Goal: Task Accomplishment & Management: Complete application form

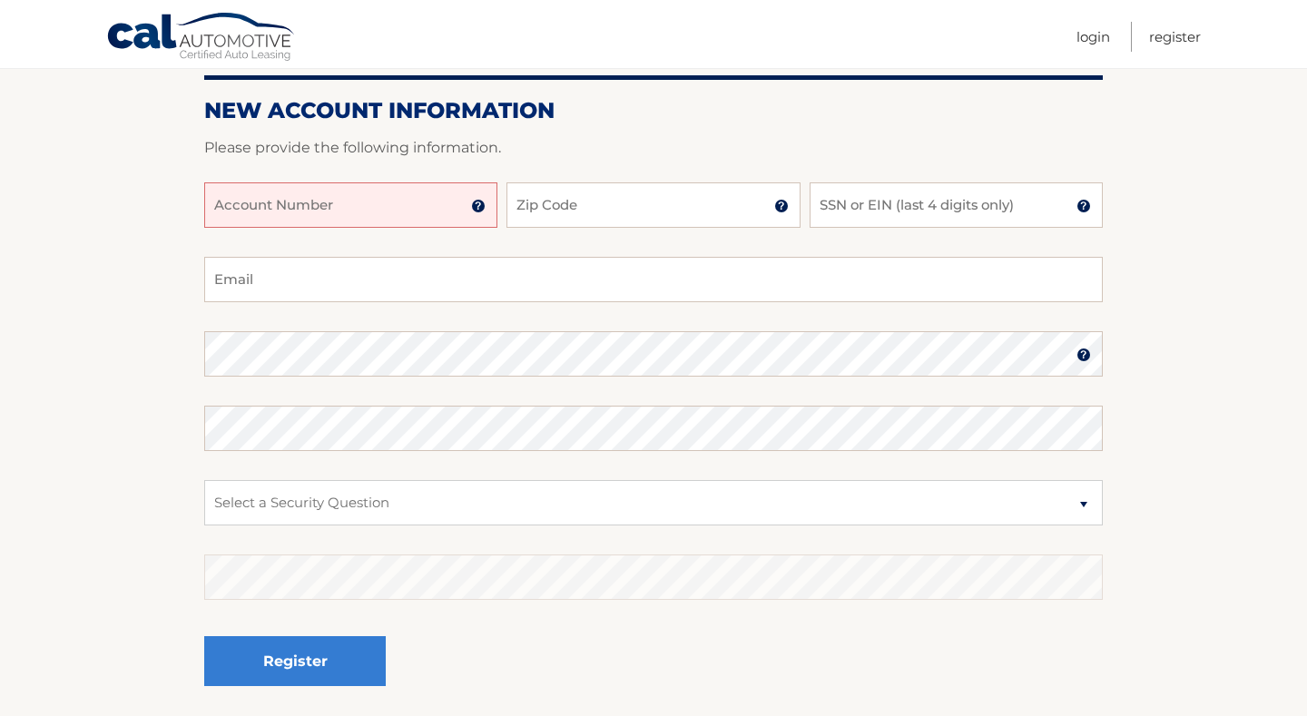
scroll to position [212, 0]
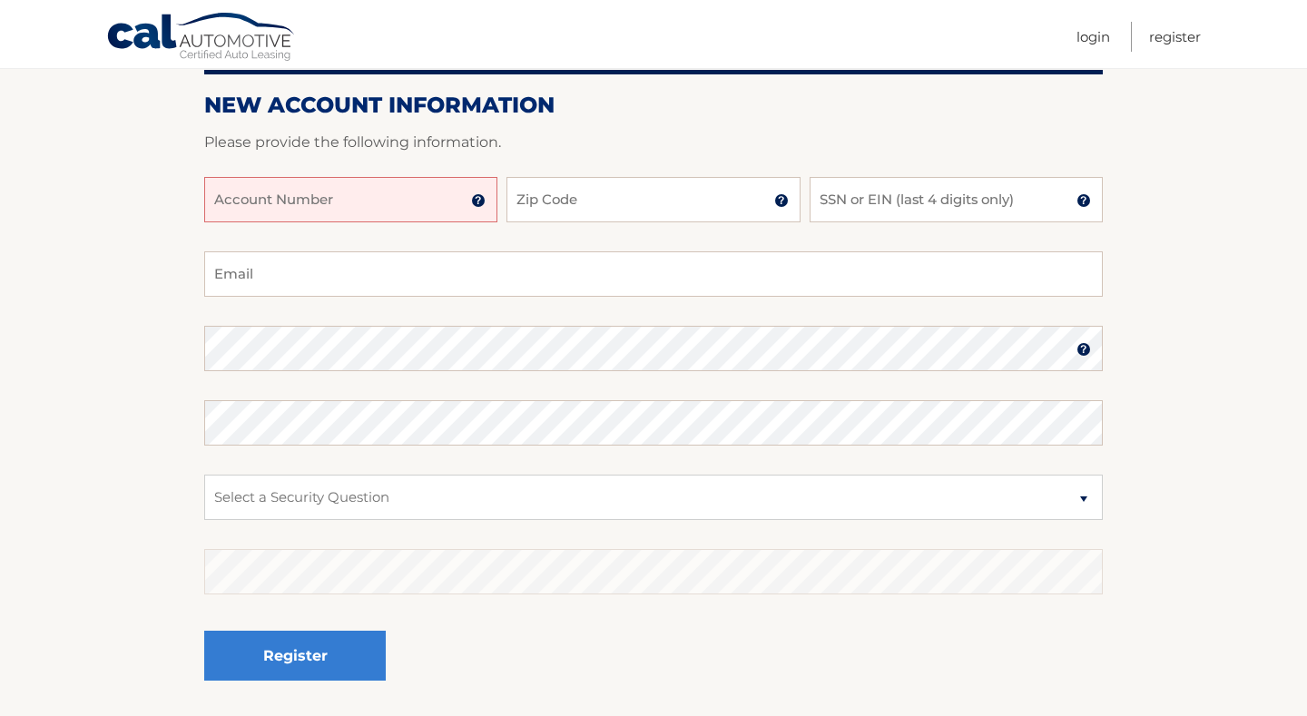
click at [335, 191] on input "Account Number" at bounding box center [350, 199] width 293 height 45
type input "44456000895"
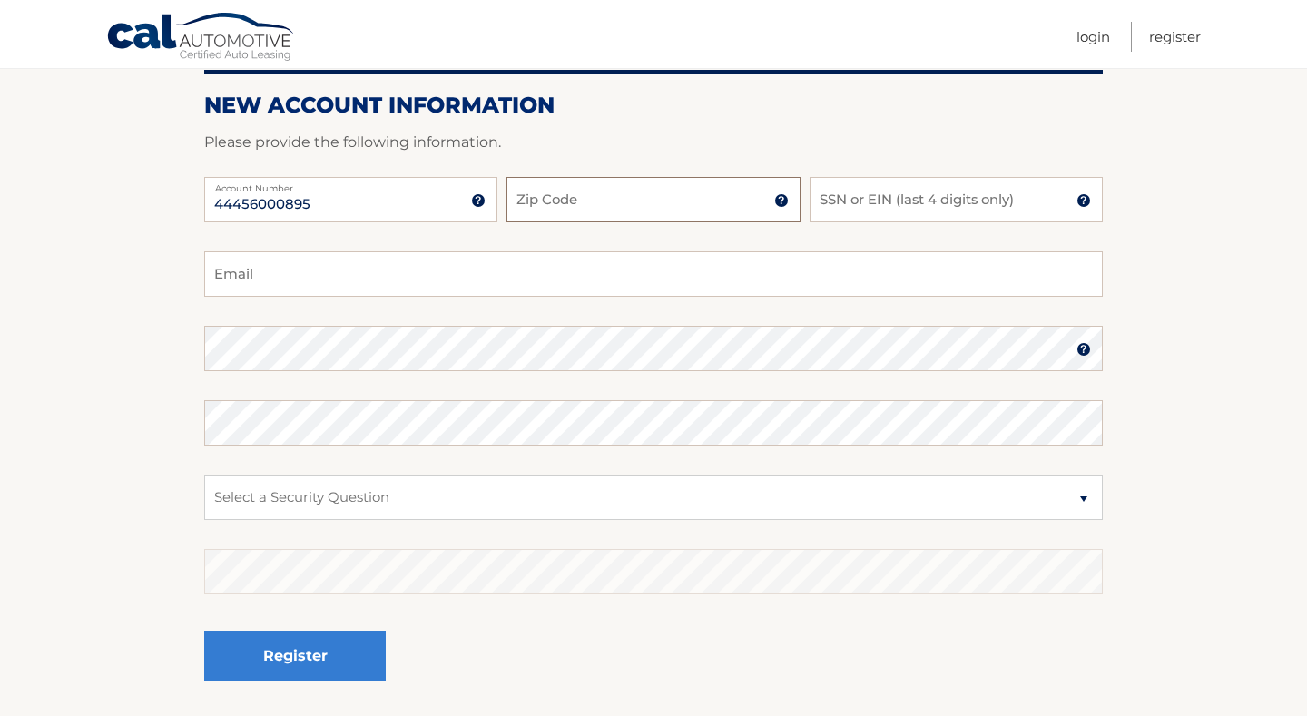
click at [551, 205] on input "Zip Code" at bounding box center [653, 199] width 293 height 45
type input "33172"
type input "ledy1106@gmail.com"
click at [852, 203] on input "SSN or EIN (last 4 digits only)" at bounding box center [956, 199] width 293 height 45
drag, startPoint x: 380, startPoint y: 281, endPoint x: 56, endPoint y: 282, distance: 323.2
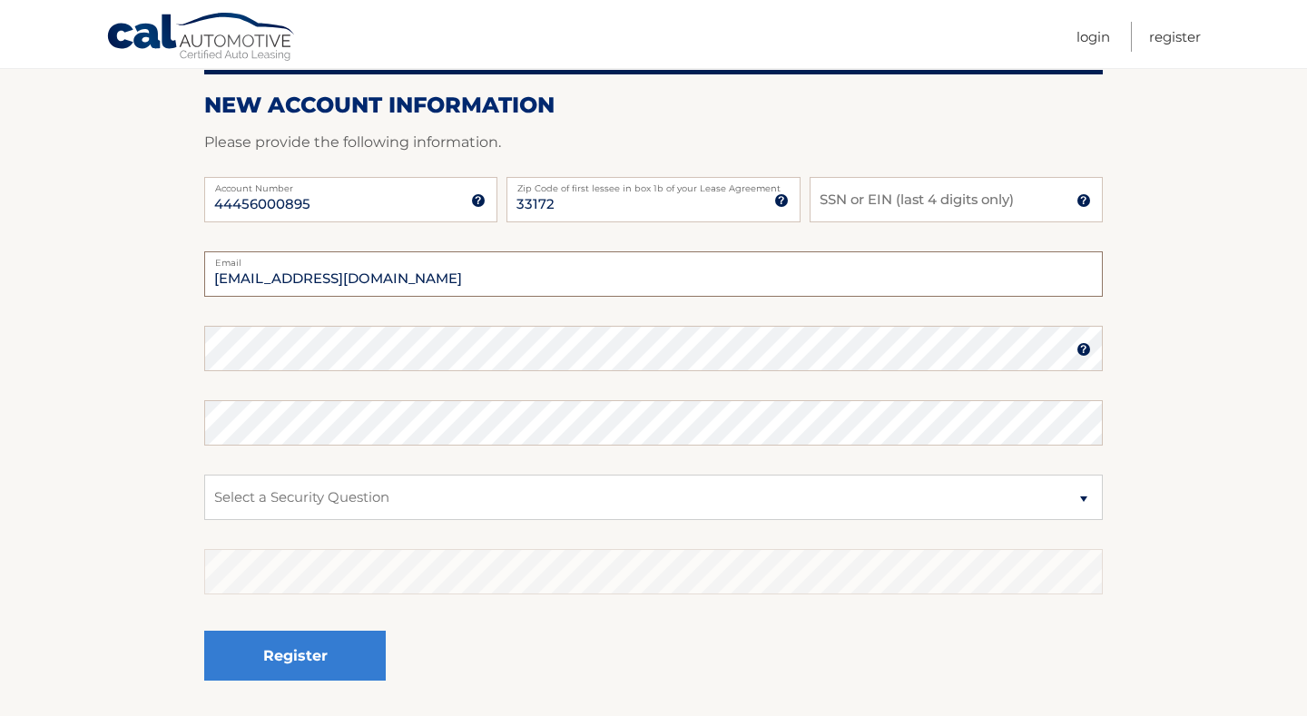
click at [56, 282] on section "New Account Information Please provide the following information. 44456000895 A…" at bounding box center [653, 364] width 1307 height 709
type input "O"
type input "osmanyosto@gmail.com"
click at [873, 200] on input "SSN or EIN (last 4 digits only)" at bounding box center [956, 199] width 293 height 45
type input "7521"
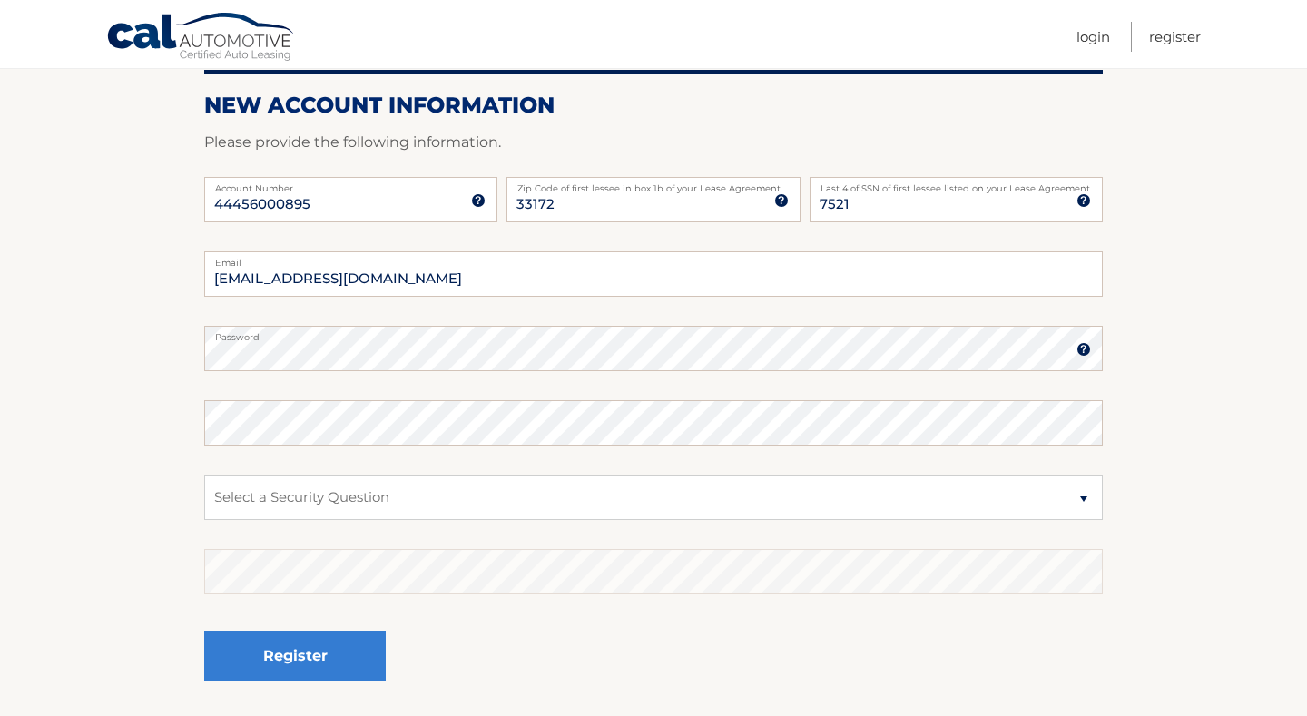
click at [454, 448] on fieldset "osmanyosto@gmail.com Email Password Password should be a minimum of 6 character…" at bounding box center [653, 486] width 899 height 468
click at [1083, 490] on select "Select a Security Question What was the name of your elementary school? What is…" at bounding box center [653, 497] width 899 height 45
select select "1"
click at [311, 496] on select "Select a Security Question What was the name of your elementary school? What is…" at bounding box center [653, 497] width 899 height 45
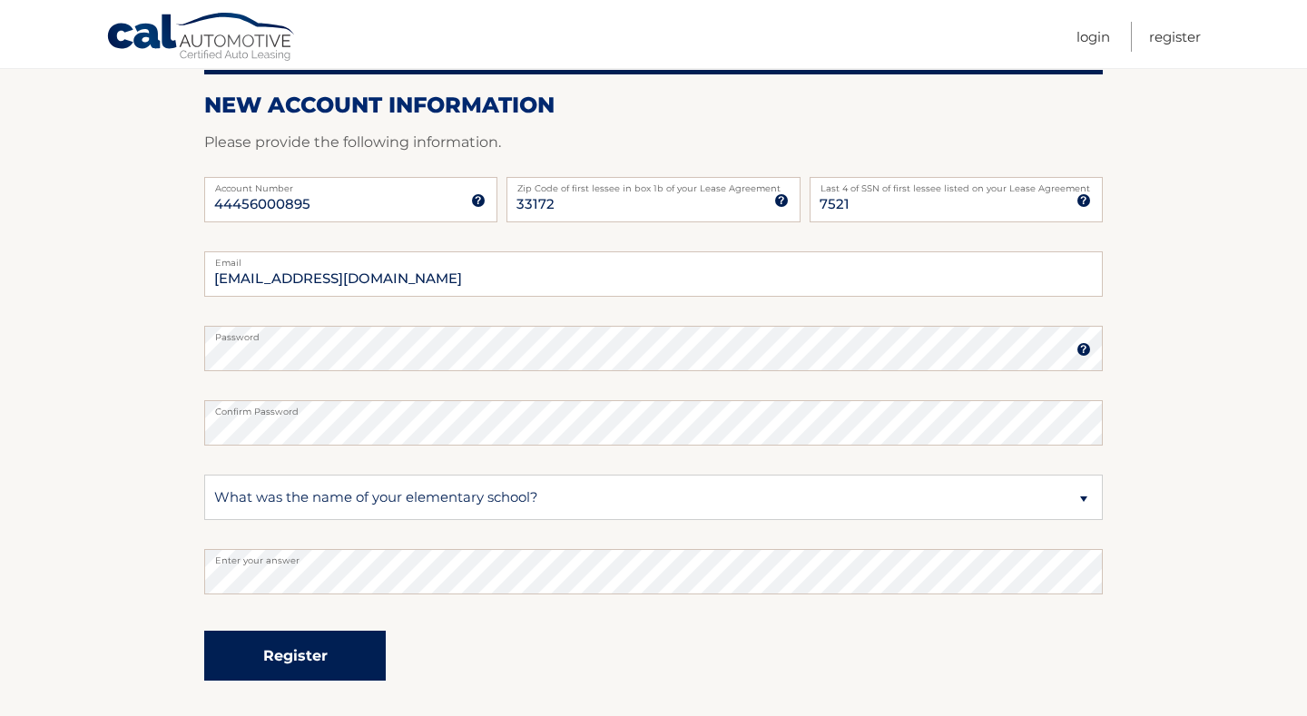
click at [316, 659] on button "Register" at bounding box center [295, 656] width 182 height 50
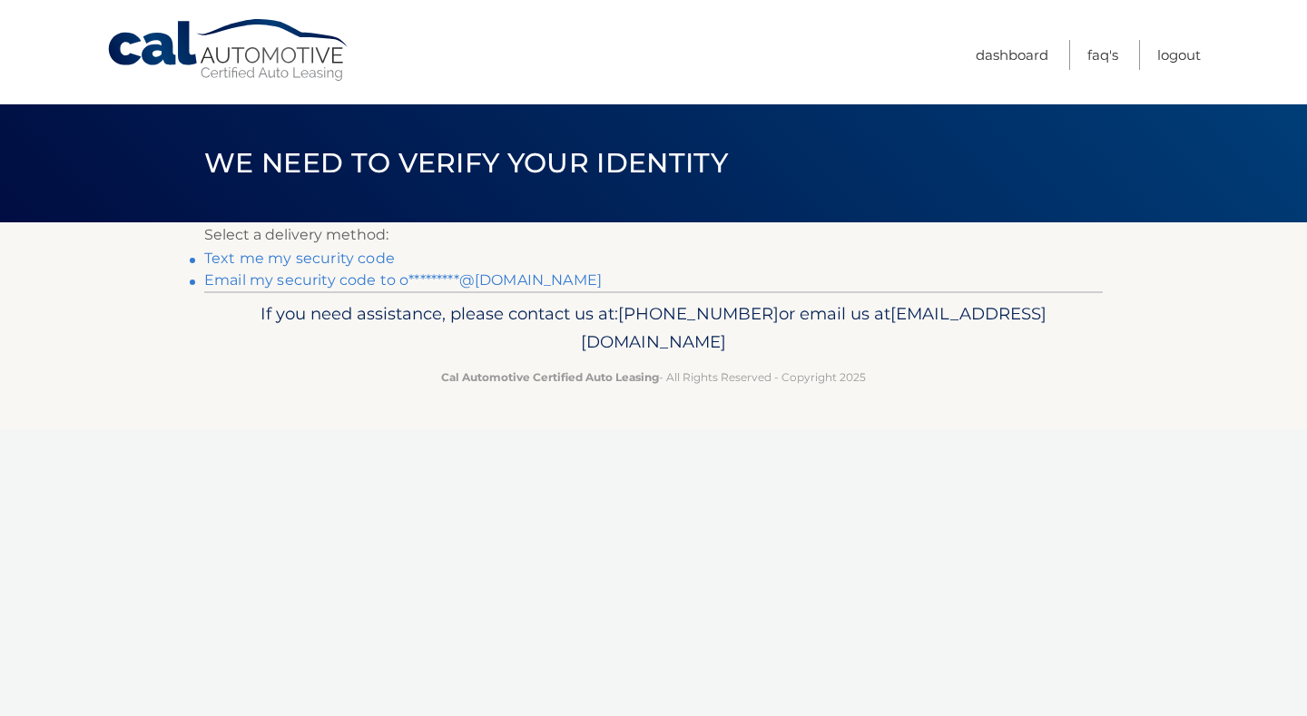
click at [314, 260] on link "Text me my security code" at bounding box center [299, 258] width 191 height 17
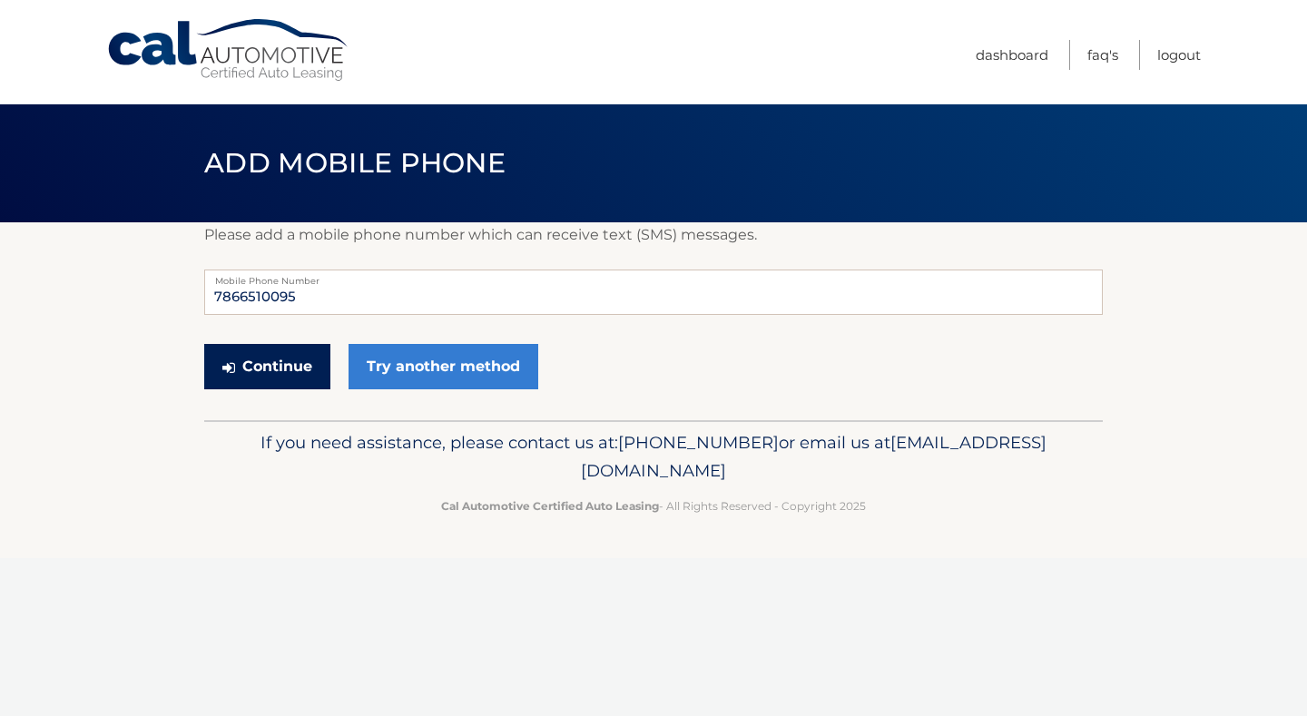
click at [311, 361] on button "Continue" at bounding box center [267, 366] width 126 height 45
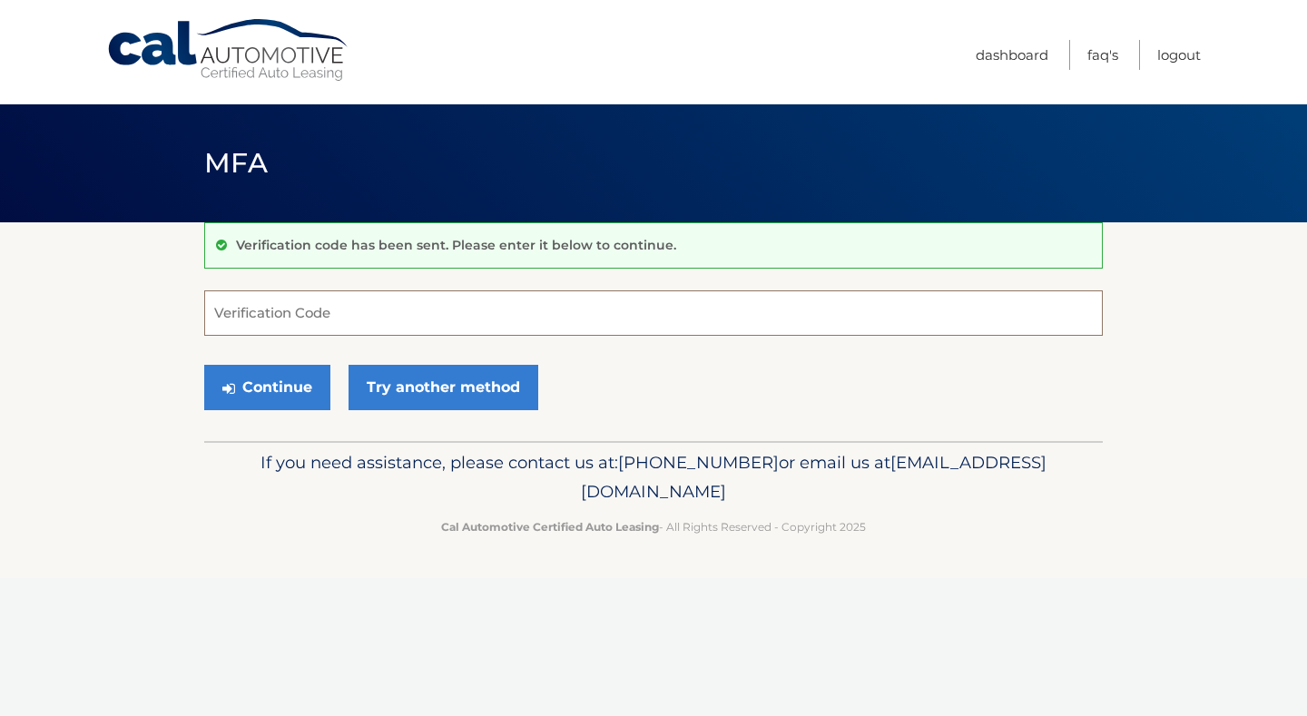
click at [298, 303] on input "Verification Code" at bounding box center [653, 313] width 899 height 45
type input "294547"
click at [267, 390] on button "Continue" at bounding box center [267, 387] width 126 height 45
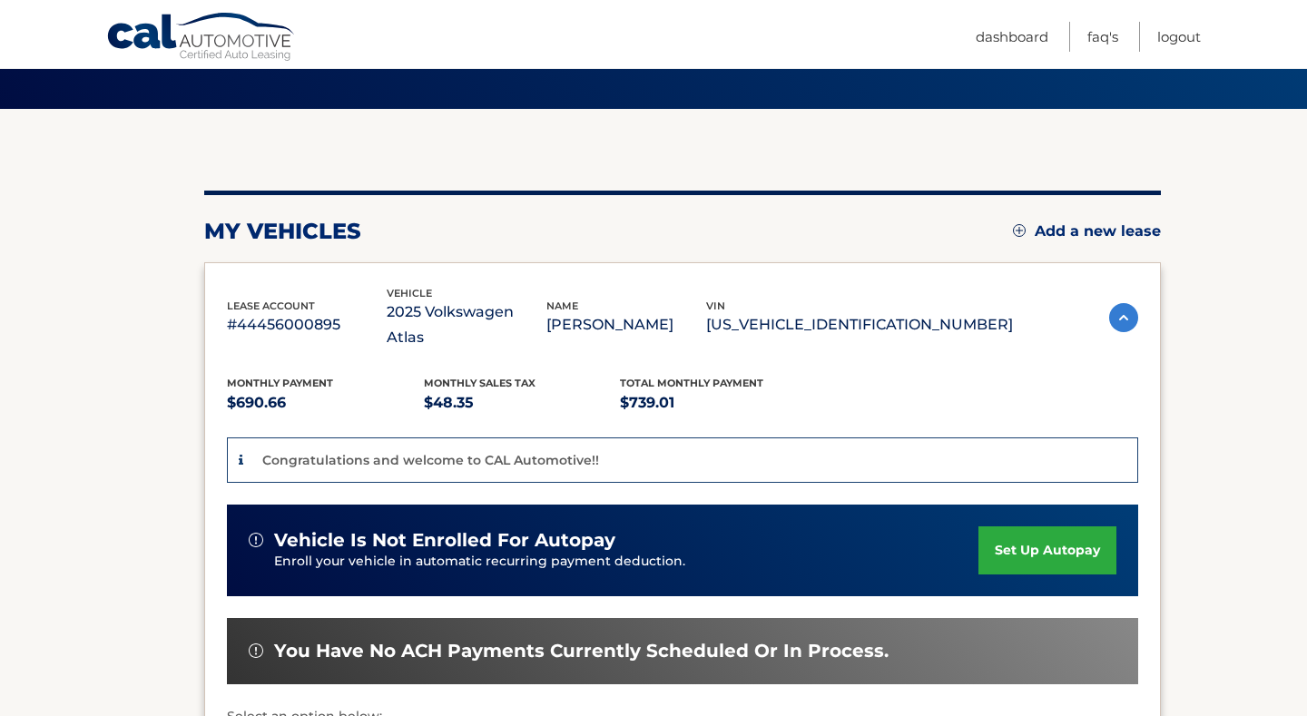
scroll to position [119, 0]
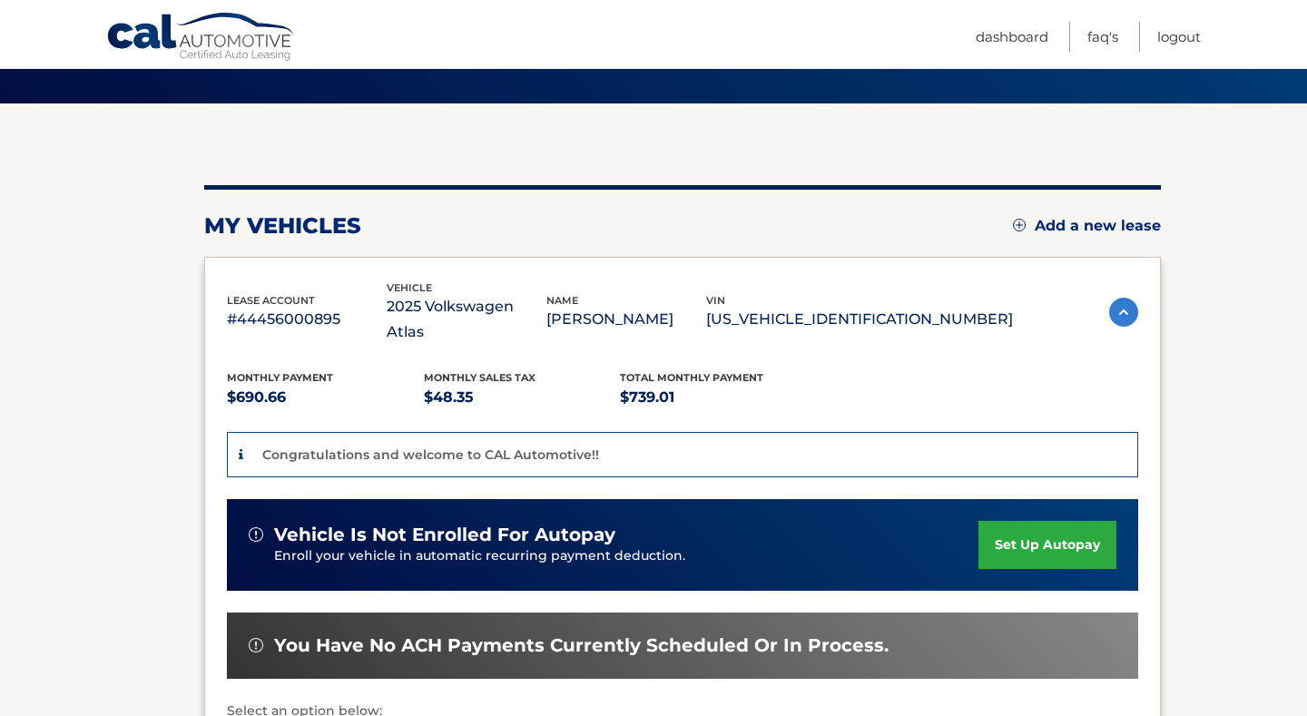
click at [1038, 538] on link "set up autopay" at bounding box center [1048, 545] width 138 height 48
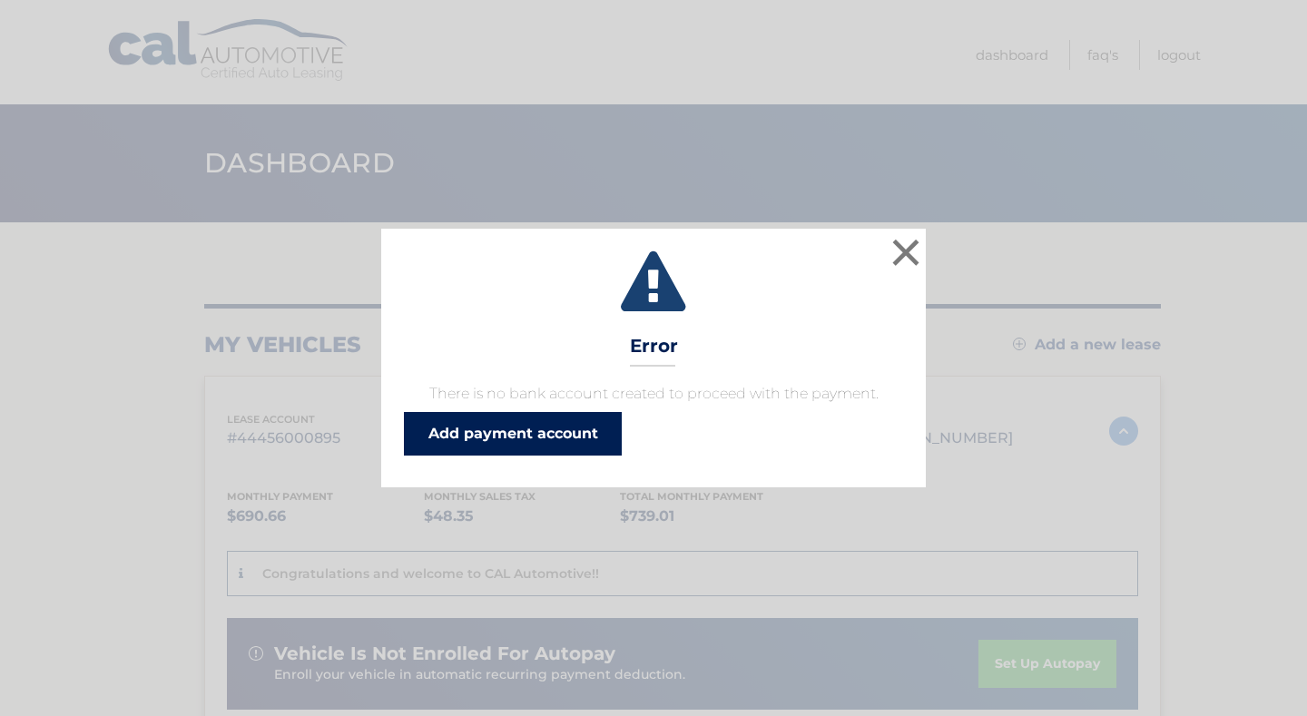
click at [528, 432] on link "Add payment account" at bounding box center [513, 434] width 218 height 44
